Goal: Information Seeking & Learning: Learn about a topic

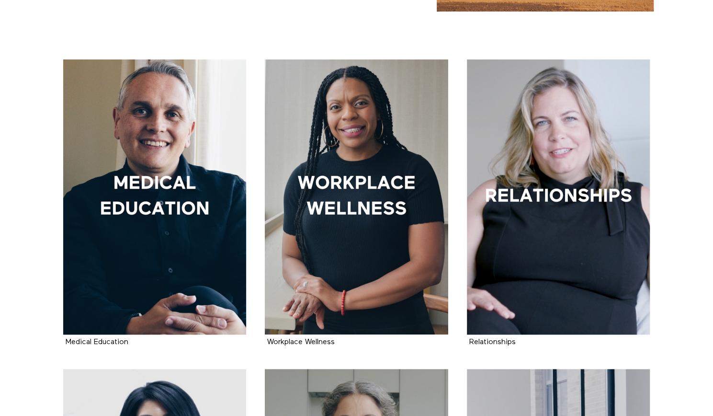
scroll to position [154, 0]
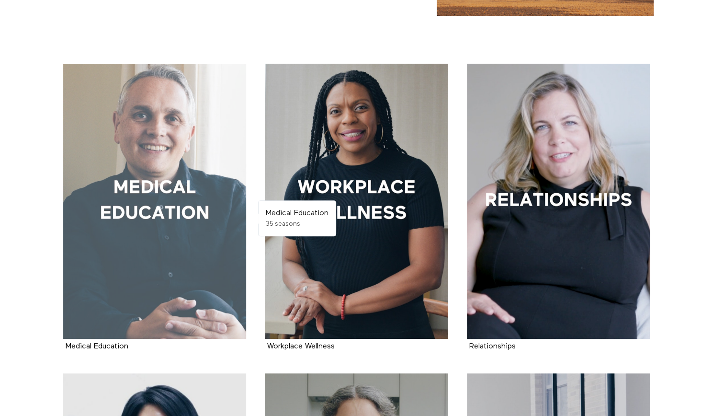
click at [132, 197] on div at bounding box center [154, 201] width 183 height 275
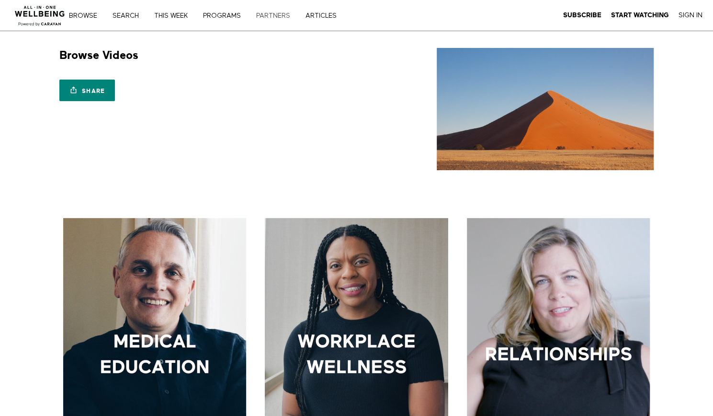
click at [268, 12] on link "PARTNERS" at bounding box center [276, 15] width 47 height 7
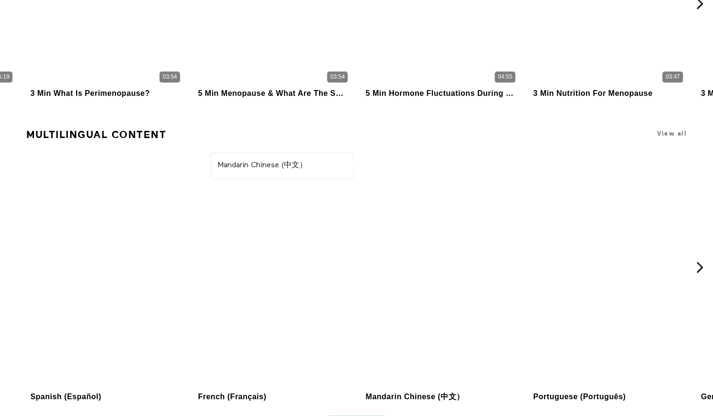
scroll to position [719, 0]
